Goal: Use online tool/utility: Utilize a website feature to perform a specific function

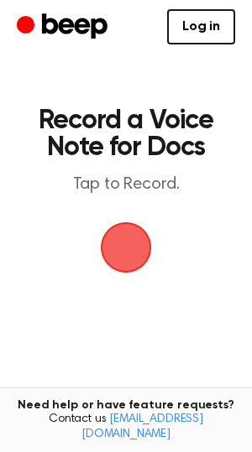
click at [133, 221] on span "button" at bounding box center [126, 247] width 70 height 70
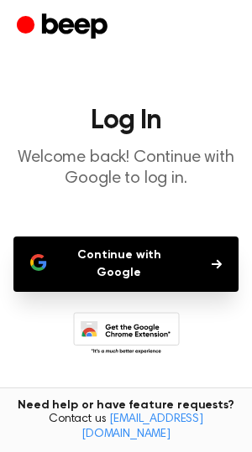
click at [143, 248] on button "Continue with Google" at bounding box center [125, 264] width 225 height 55
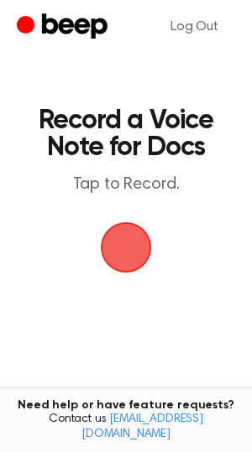
click at [134, 245] on span "button" at bounding box center [126, 247] width 51 height 51
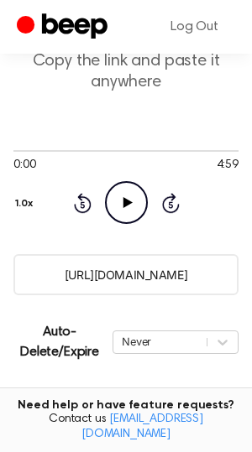
scroll to position [172, 0]
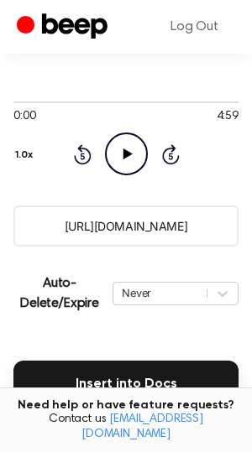
click at [121, 237] on input "[URL][DOMAIN_NAME]" at bounding box center [125, 226] width 225 height 41
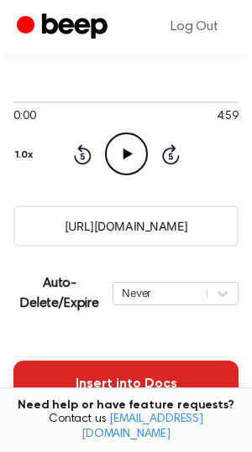
click at [154, 373] on button "Insert into Docs" at bounding box center [125, 384] width 225 height 47
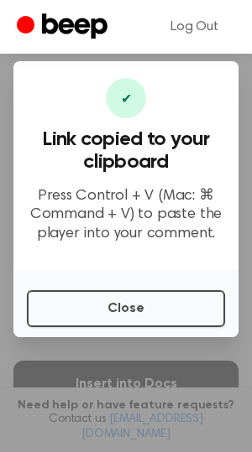
scroll to position [183, 0]
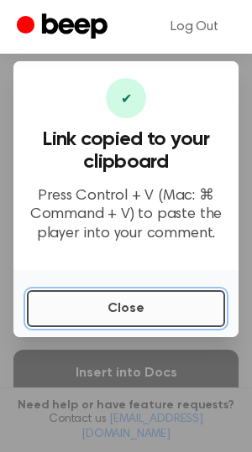
click at [134, 305] on button "Close" at bounding box center [126, 308] width 198 height 37
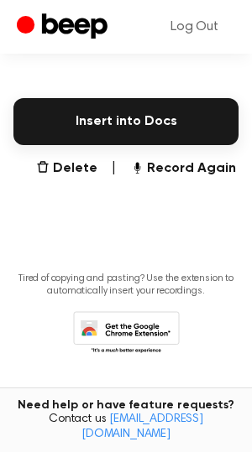
scroll to position [0, 0]
